Goal: Transaction & Acquisition: Purchase product/service

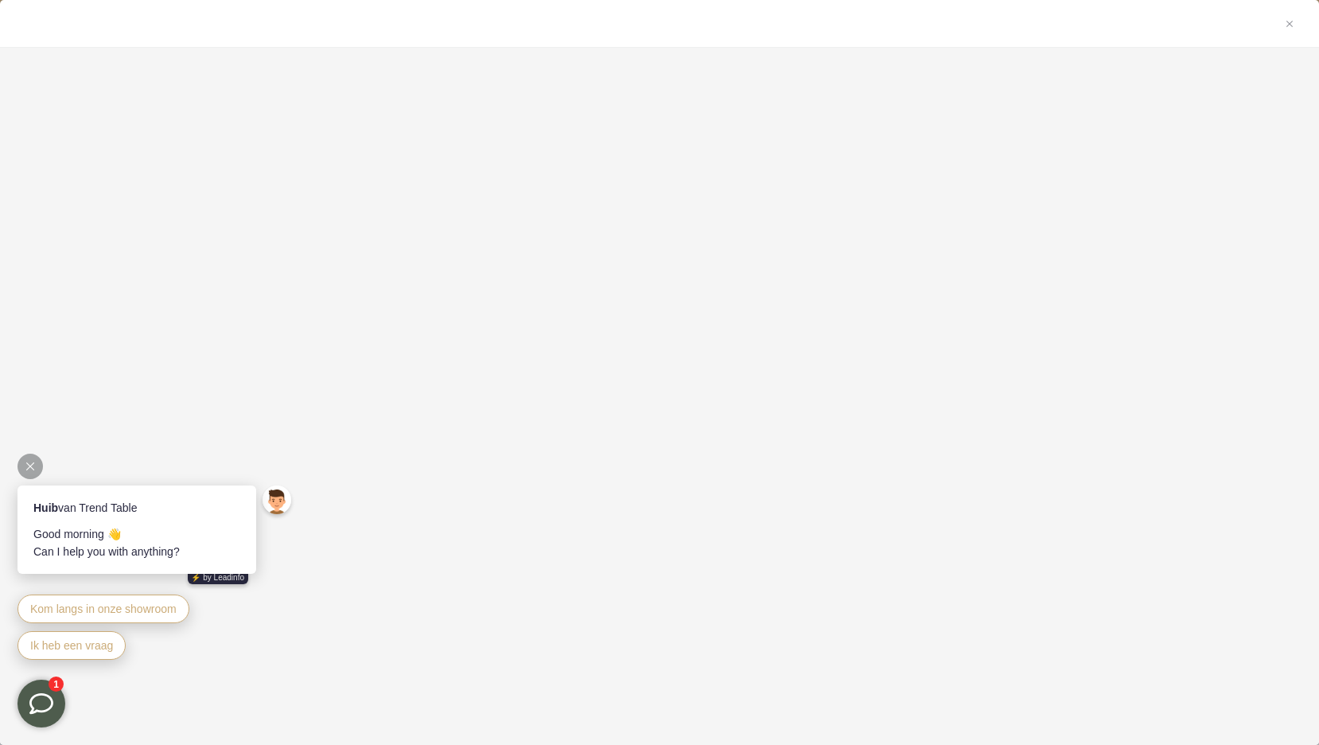
click at [30, 460] on div at bounding box center [30, 465] width 25 height 25
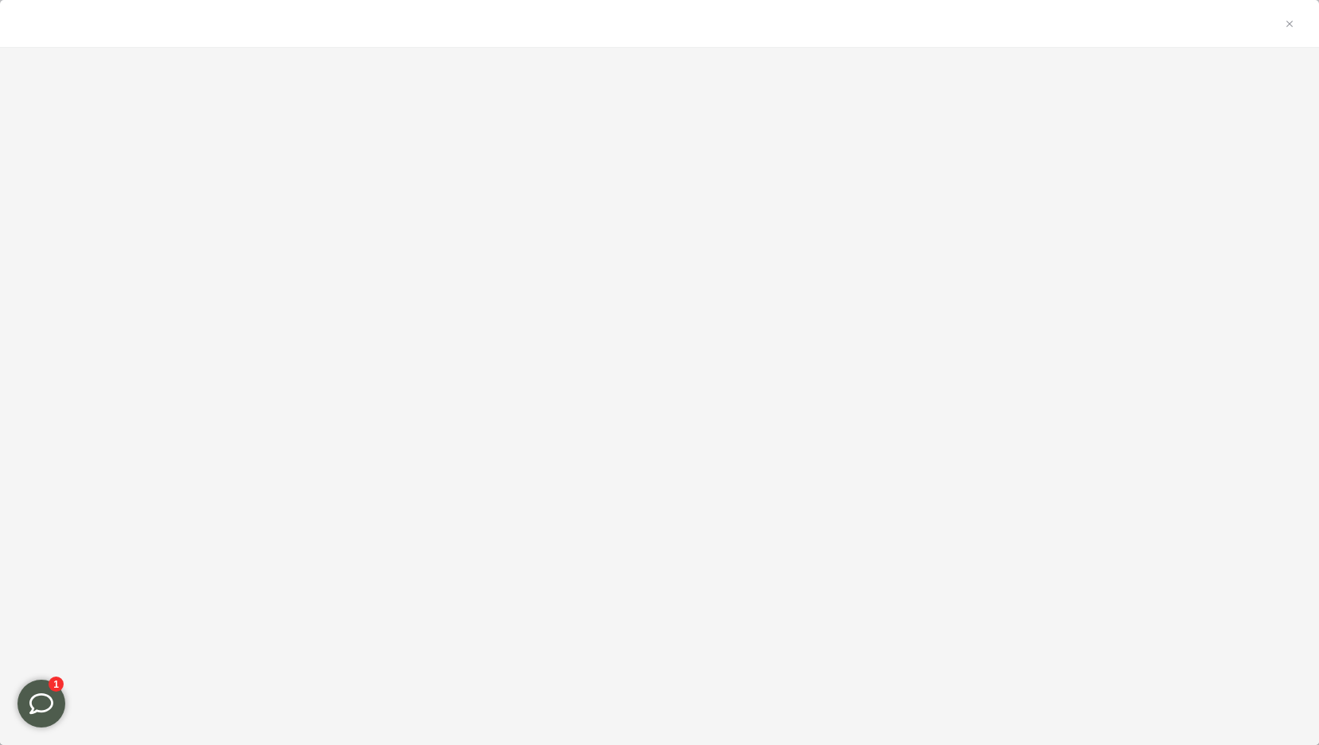
scroll to position [1735, 0]
click at [1286, 25] on icon "button" at bounding box center [1289, 23] width 11 height 11
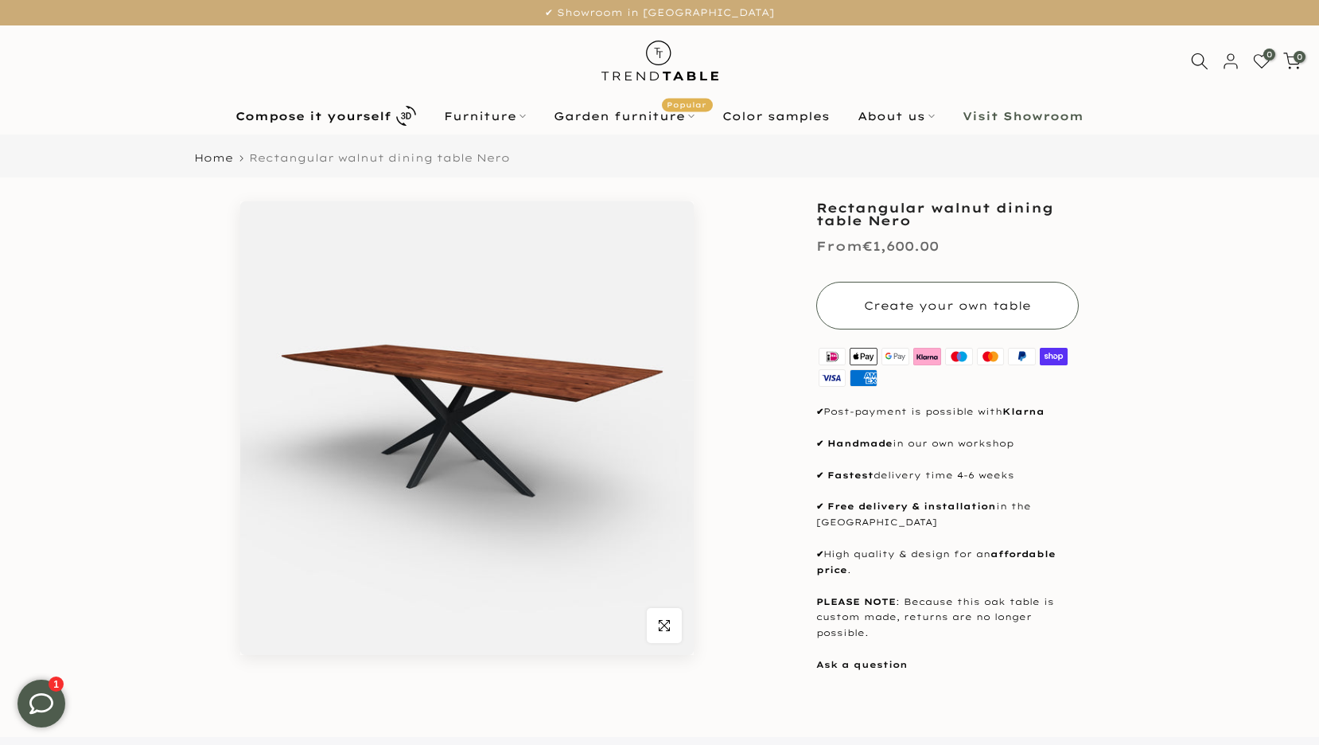
click at [991, 306] on font "Create your own table" at bounding box center [947, 305] width 167 height 14
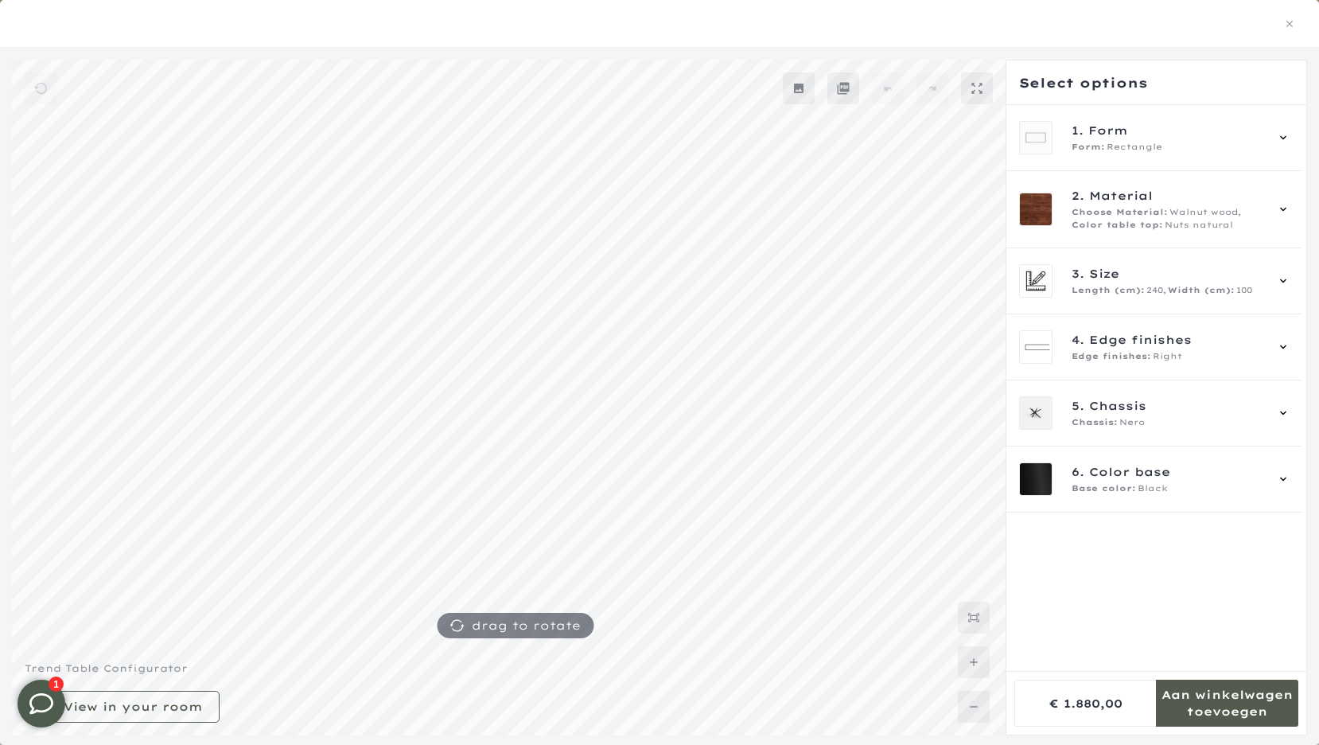
click at [1213, 706] on mmq-formatted-message at bounding box center [1227, 703] width 142 height 32
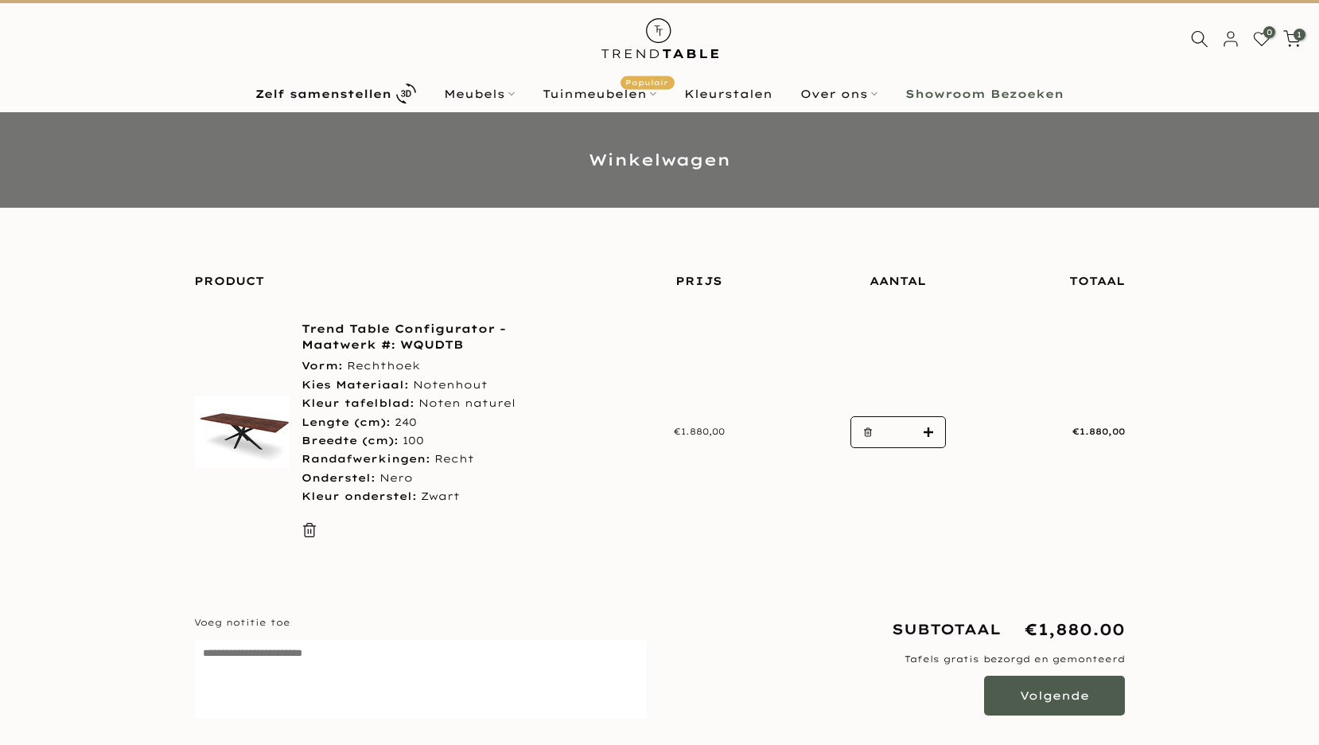
scroll to position [156, 0]
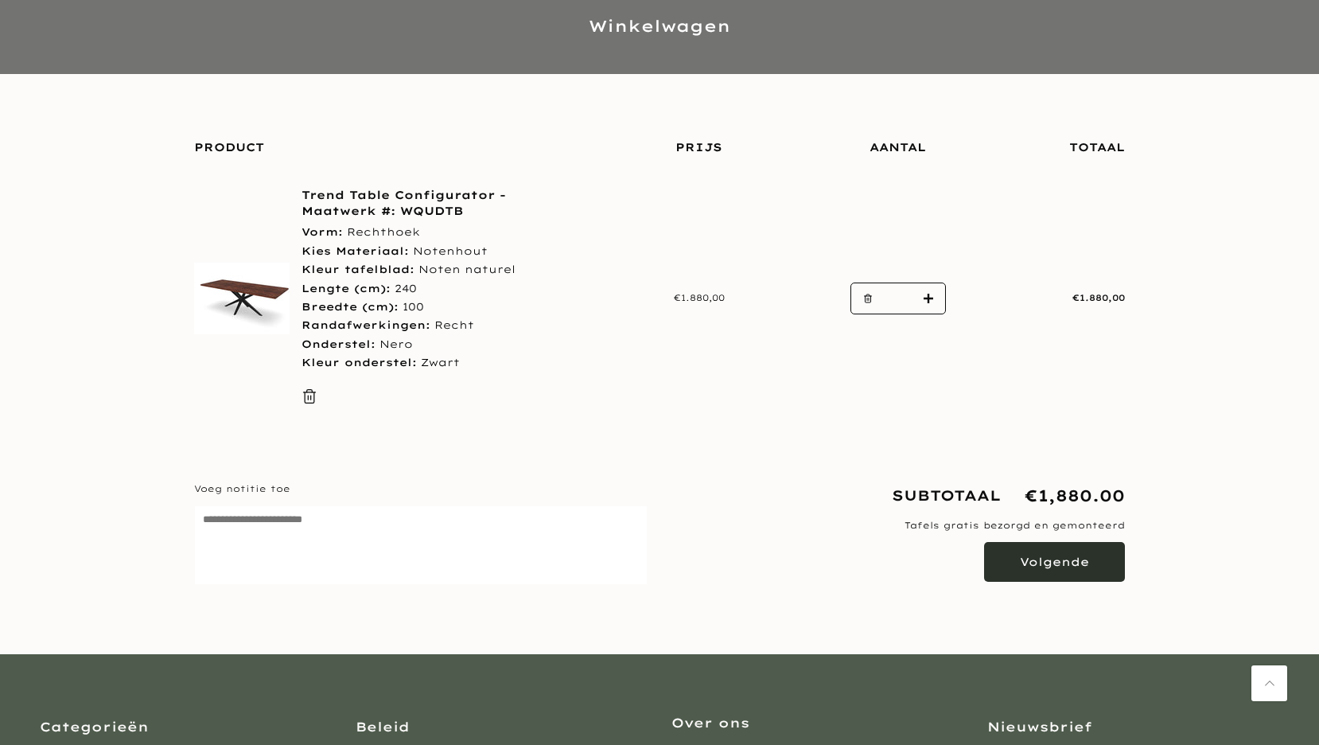
click at [1064, 562] on button "Volgende" at bounding box center [1054, 562] width 141 height 40
